Goal: Task Accomplishment & Management: Manage account settings

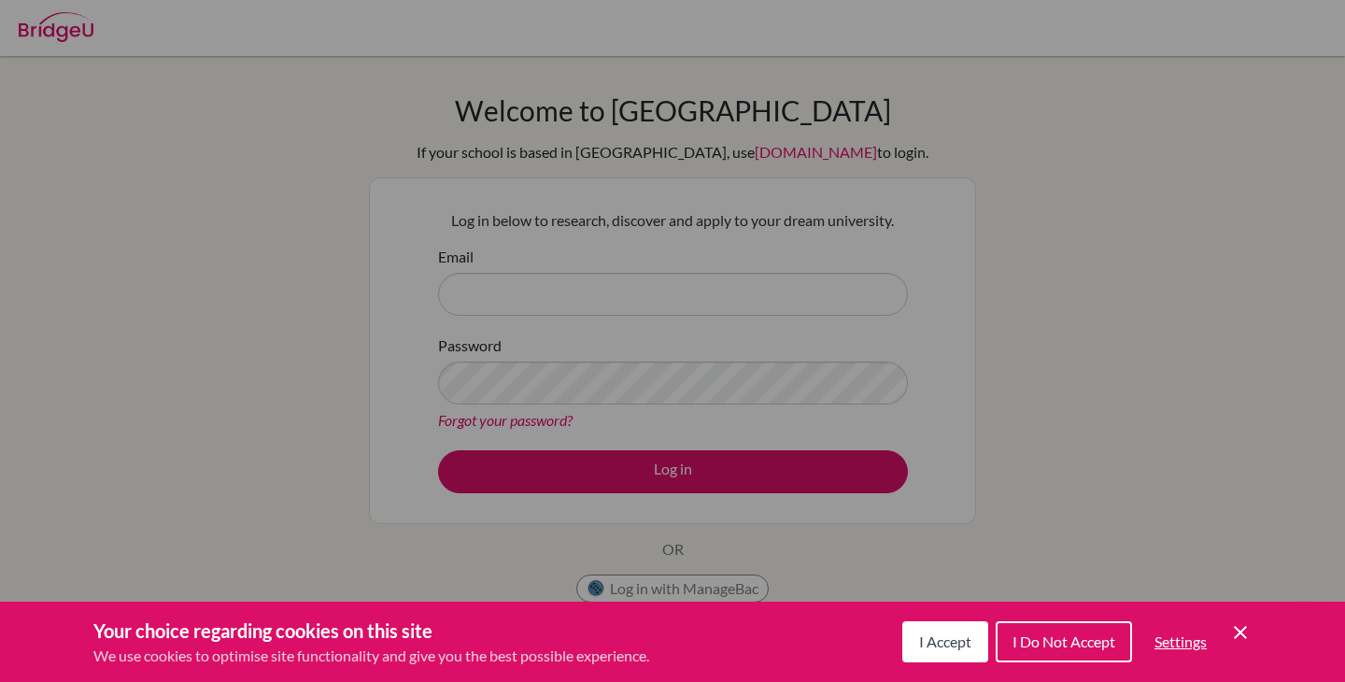
scroll to position [90, 0]
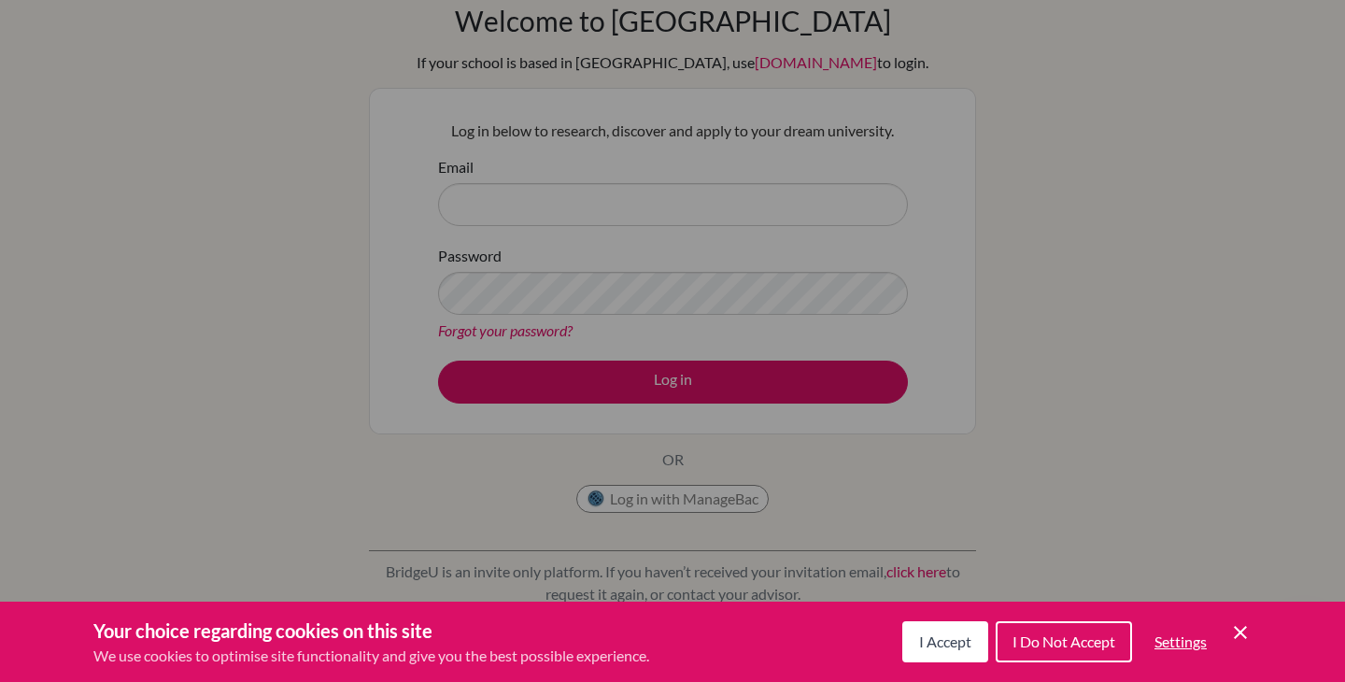
click at [1230, 642] on icon "Cookie Control Close Icon" at bounding box center [1240, 632] width 22 height 22
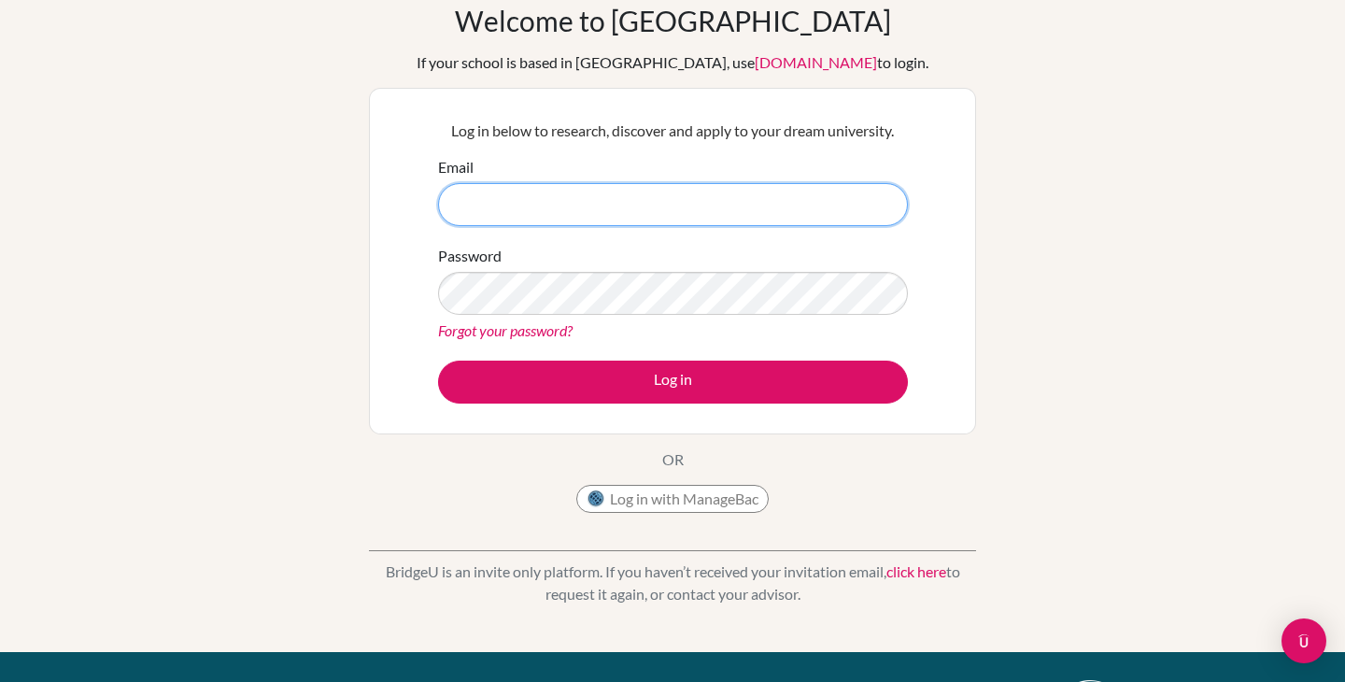
click at [611, 219] on input "Email" at bounding box center [673, 204] width 470 height 43
type input "[EMAIL_ADDRESS][DOMAIN_NAME]"
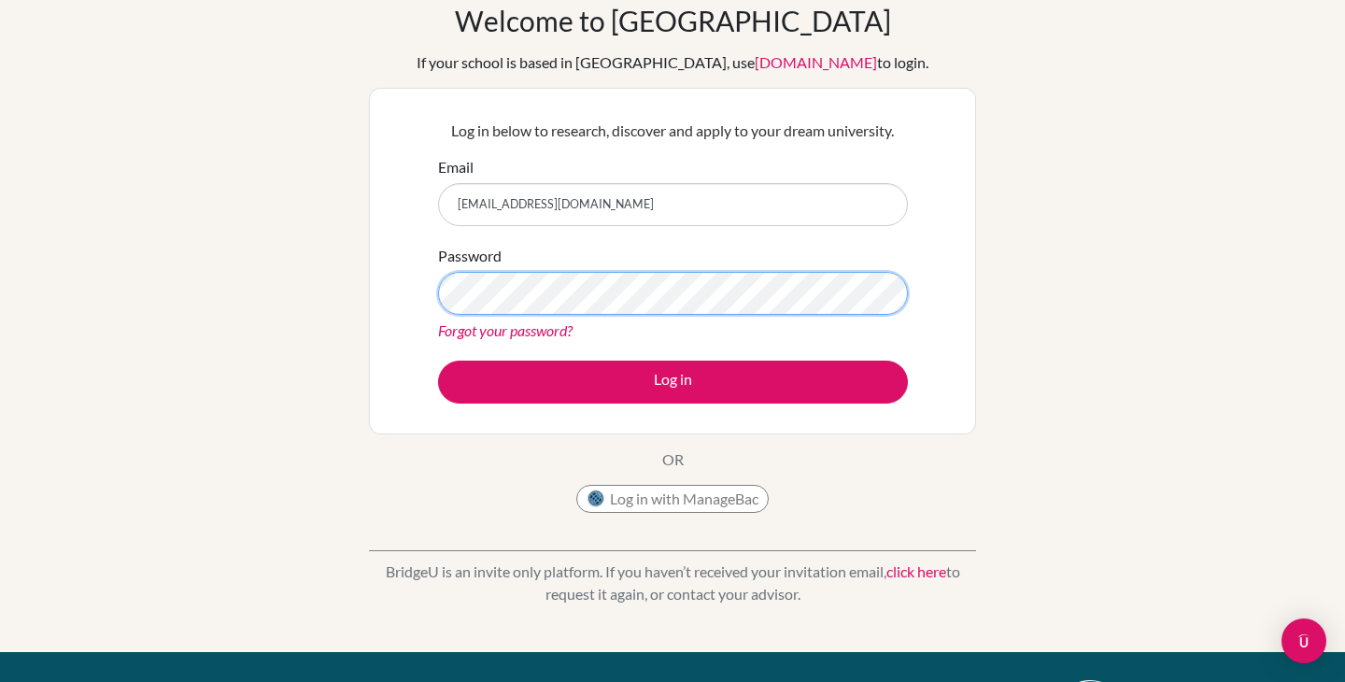
click at [438, 360] on button "Log in" at bounding box center [673, 381] width 470 height 43
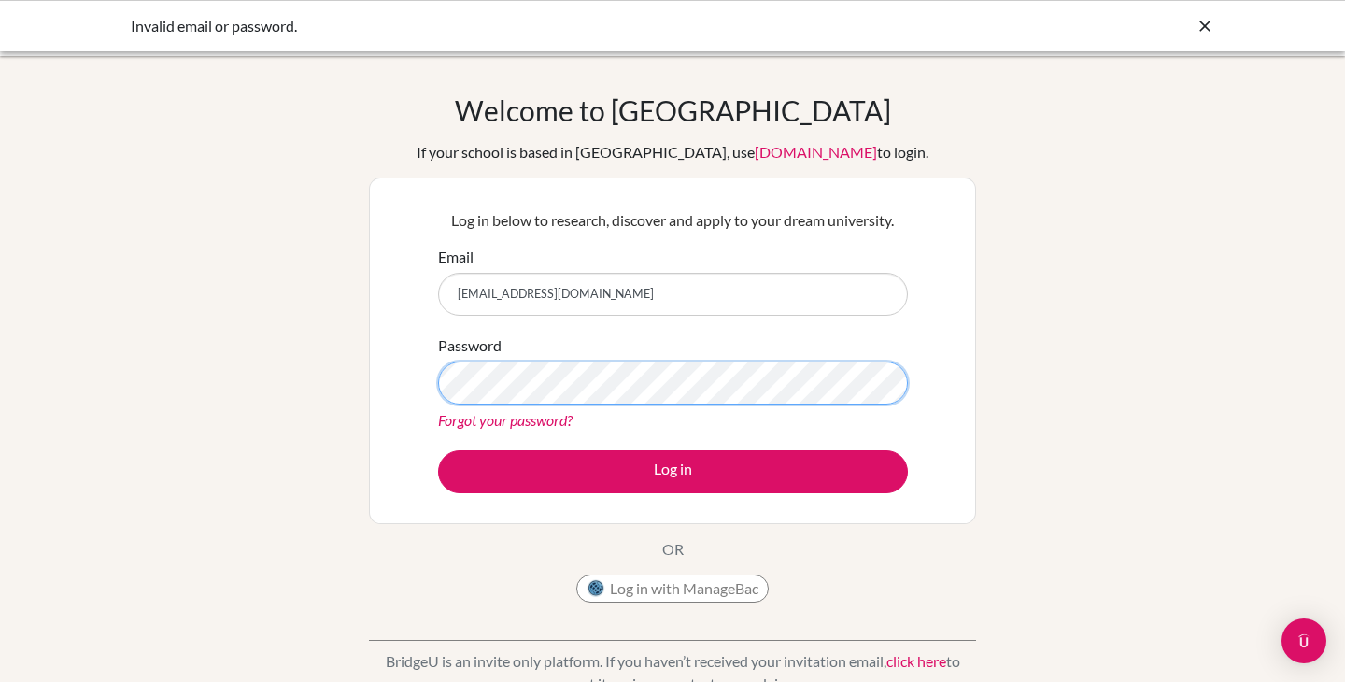
click at [438, 450] on button "Log in" at bounding box center [673, 471] width 470 height 43
click at [477, 425] on link "Forgot your password?" at bounding box center [505, 420] width 134 height 18
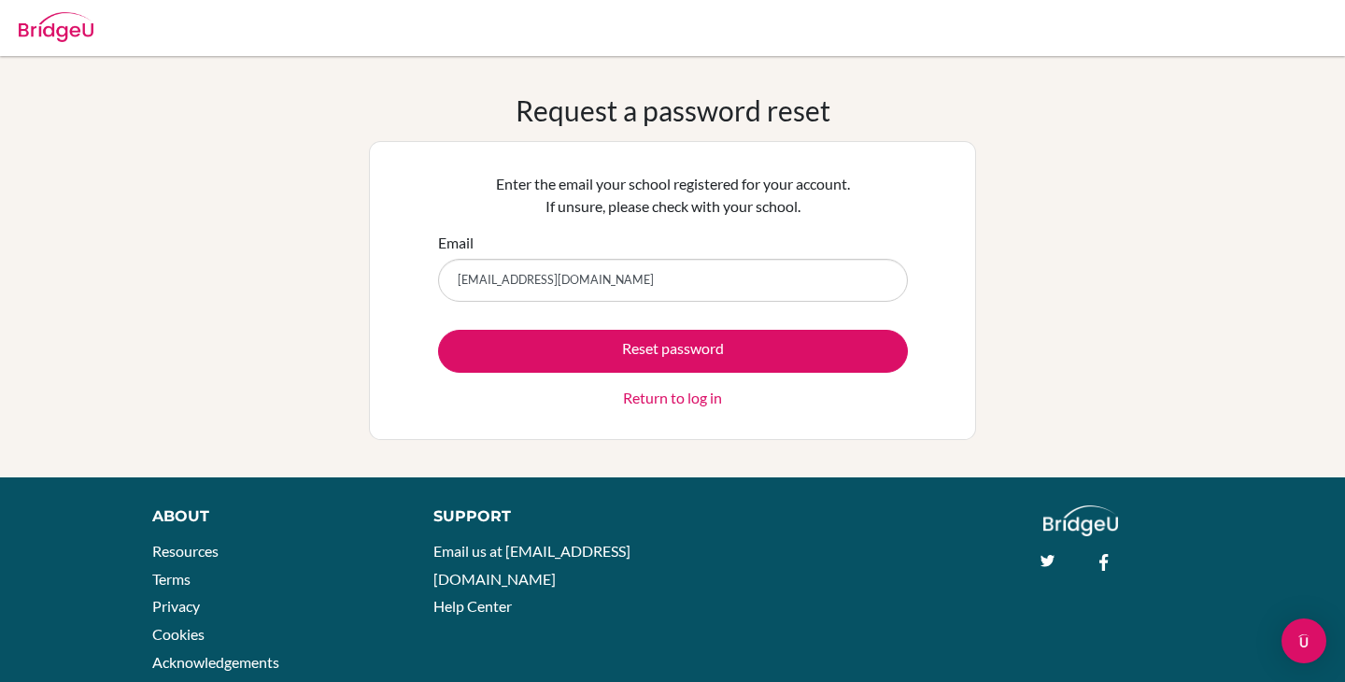
type input "[EMAIL_ADDRESS][DOMAIN_NAME]"
click at [438, 330] on button "Reset password" at bounding box center [673, 351] width 470 height 43
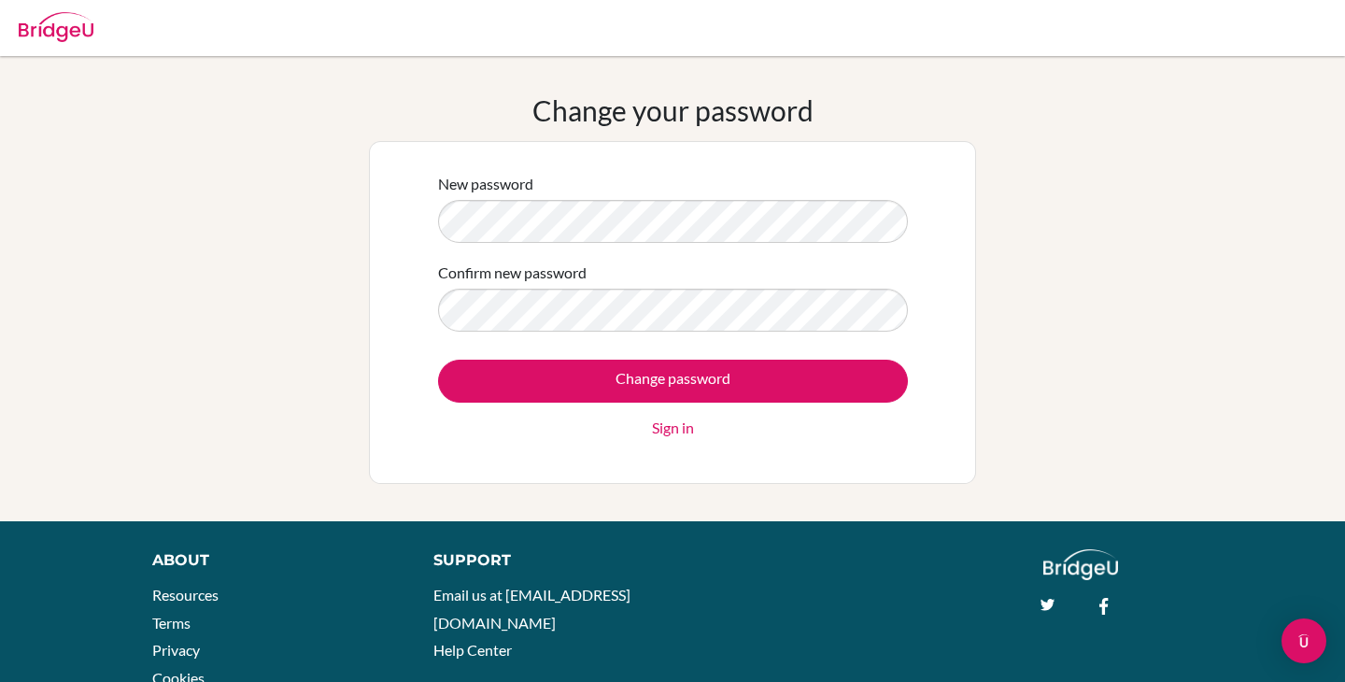
click at [438, 360] on input "Change password" at bounding box center [673, 381] width 470 height 43
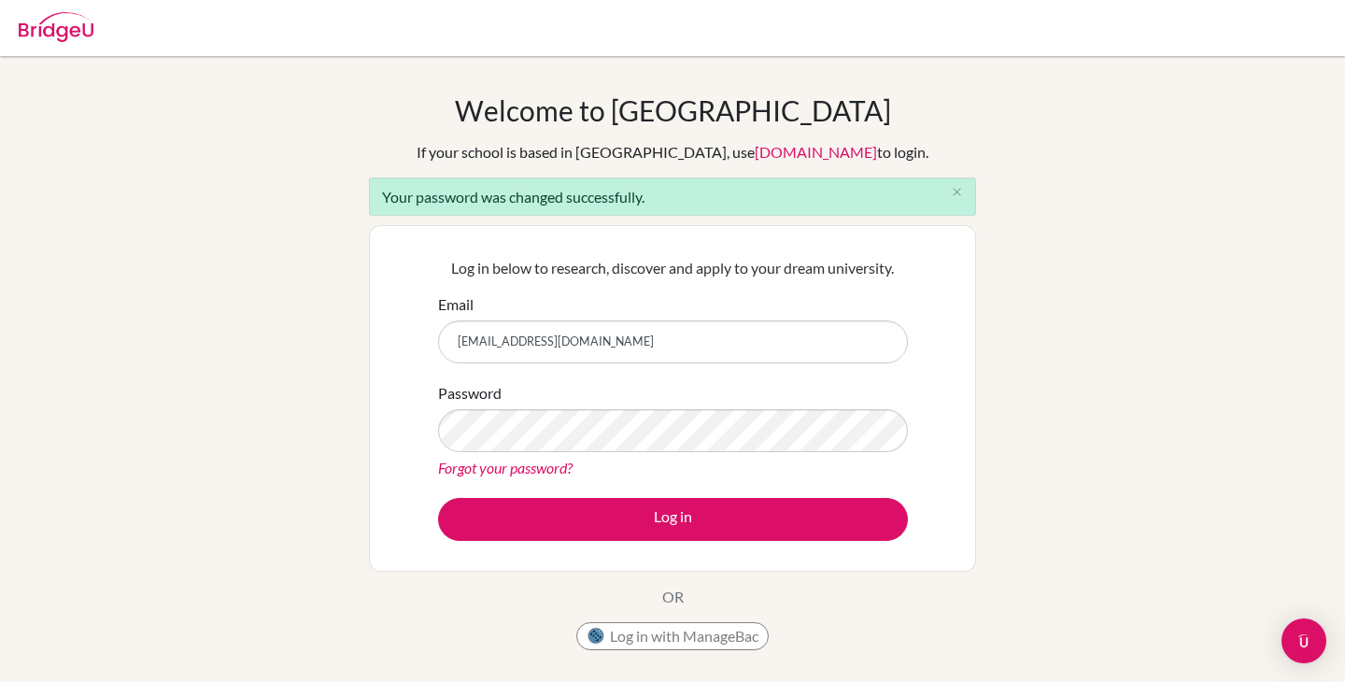
type input "[EMAIL_ADDRESS][DOMAIN_NAME]"
click at [438, 498] on button "Log in" at bounding box center [673, 519] width 470 height 43
